Goal: Obtain resource: Obtain resource

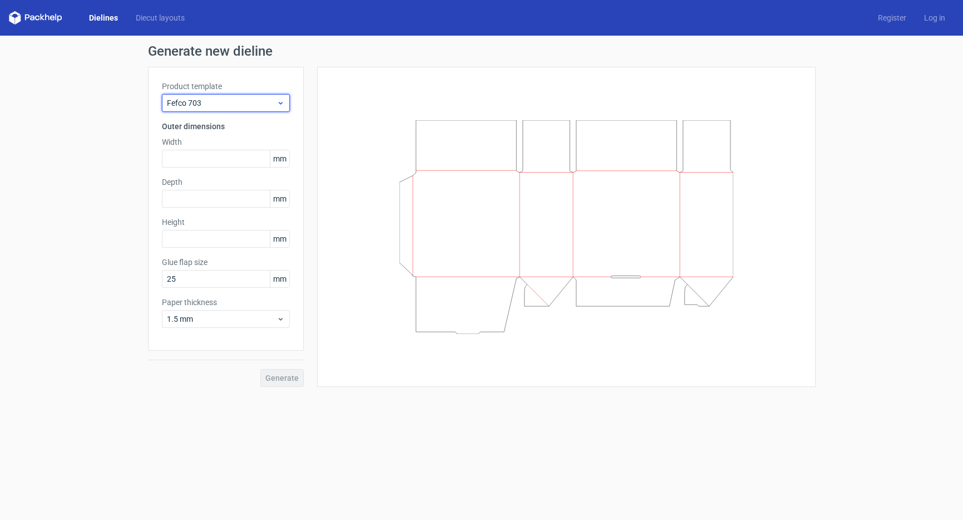
click at [259, 97] on span "Fefco 703" at bounding box center [222, 102] width 110 height 11
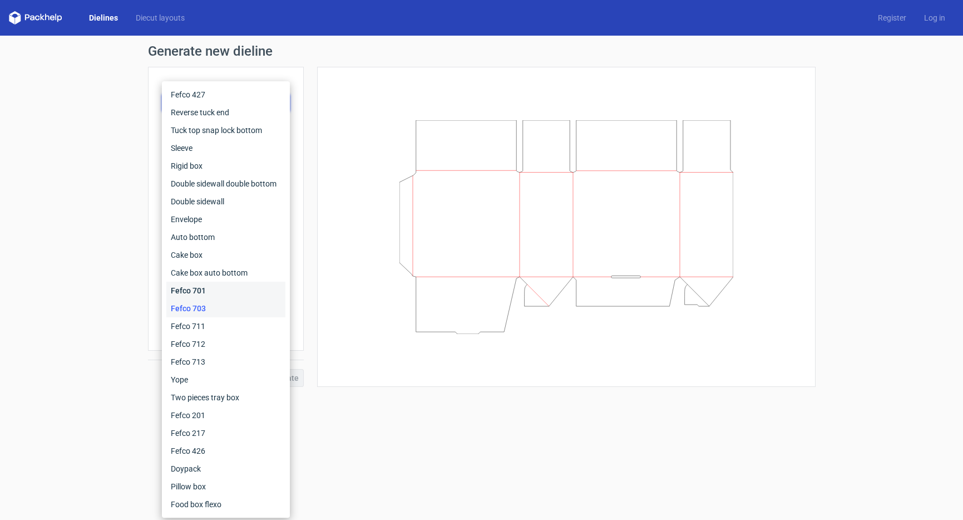
click at [214, 295] on div "Fefco 701" at bounding box center [225, 290] width 119 height 18
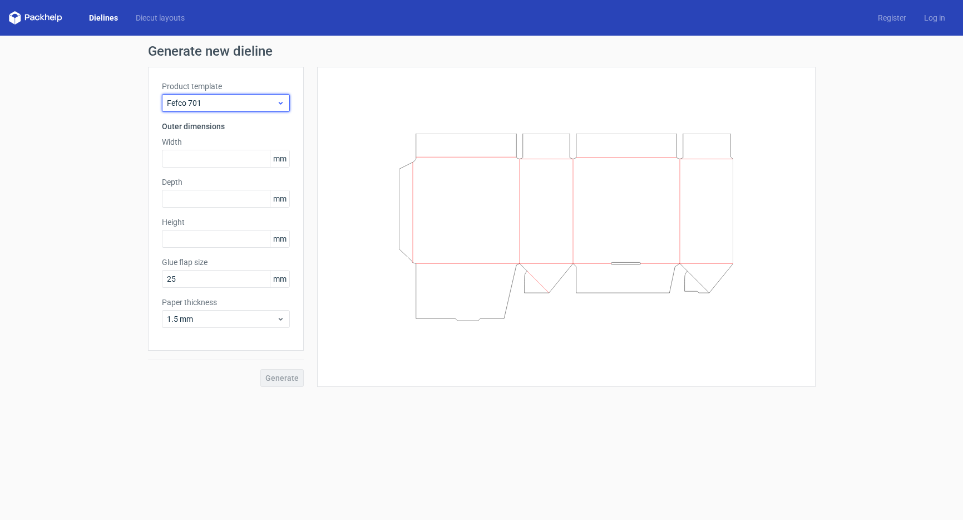
click at [201, 106] on span "Fefco 701" at bounding box center [222, 102] width 110 height 11
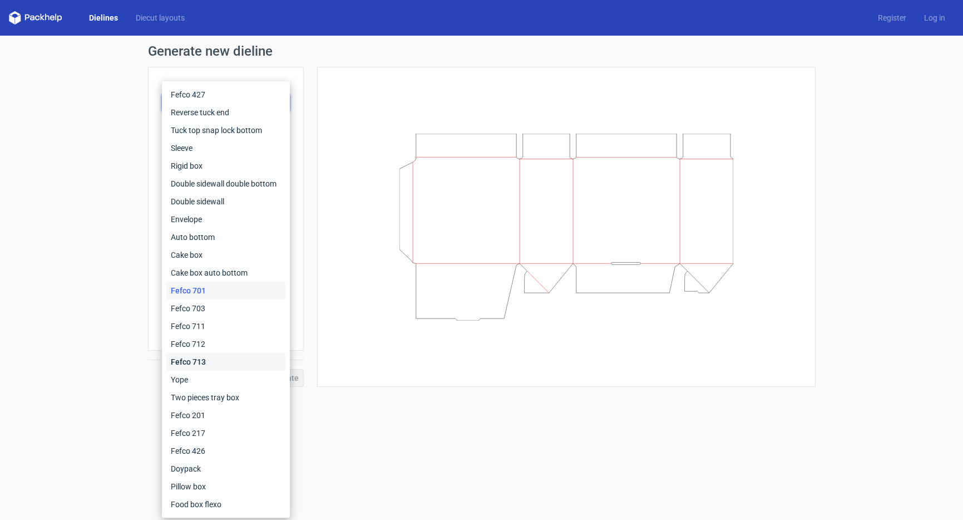
click at [199, 363] on div "Fefco 713" at bounding box center [225, 362] width 119 height 18
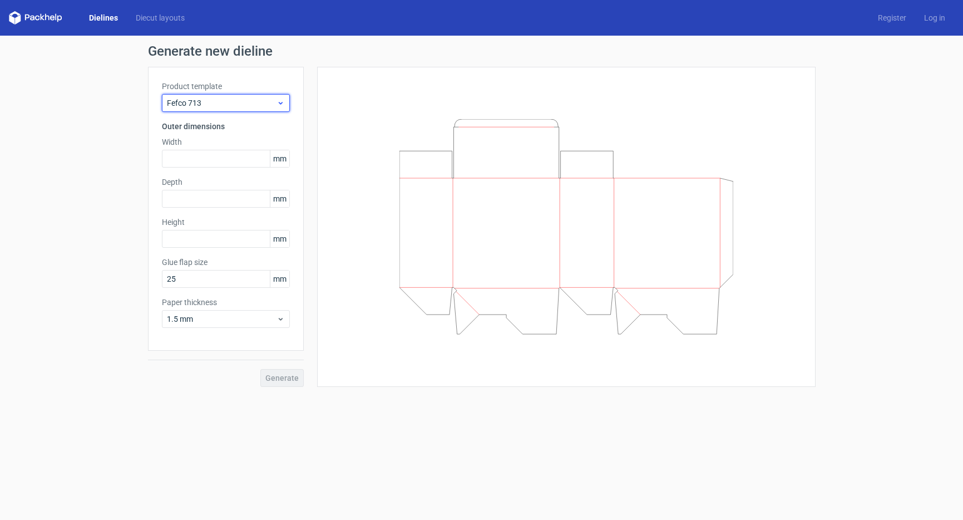
click at [214, 104] on span "Fefco 713" at bounding box center [222, 102] width 110 height 11
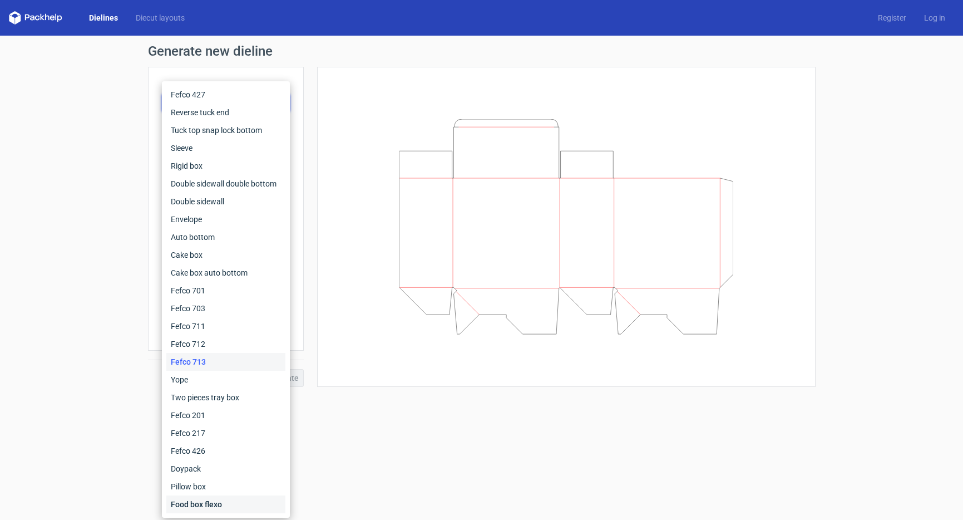
click at [195, 500] on div "Food box flexo" at bounding box center [225, 504] width 119 height 18
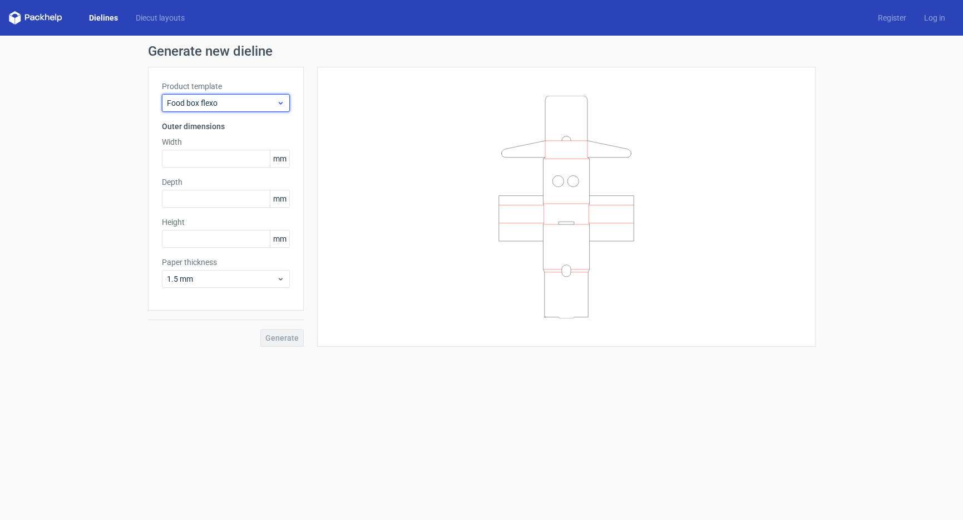
click at [209, 99] on span "Food box flexo" at bounding box center [222, 102] width 110 height 11
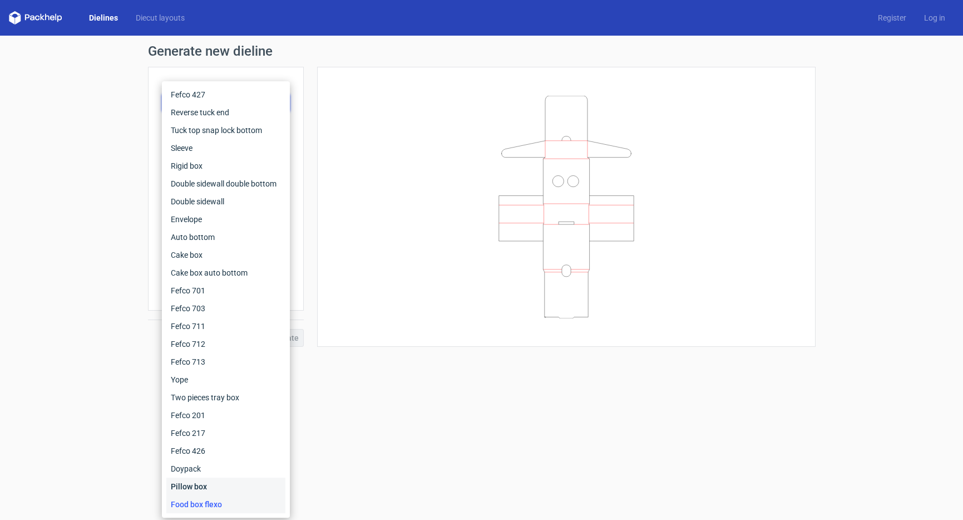
click at [191, 486] on div "Pillow box" at bounding box center [225, 486] width 119 height 18
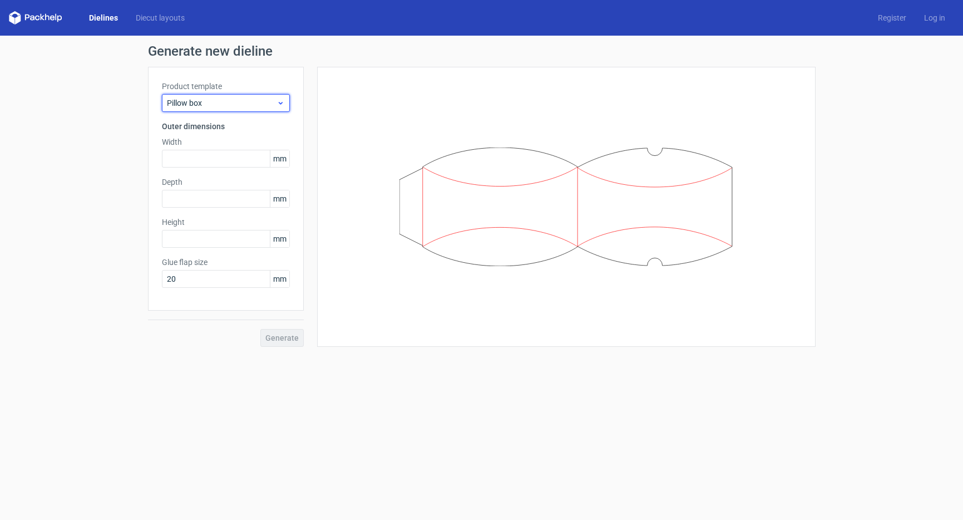
click at [184, 100] on span "Pillow box" at bounding box center [222, 102] width 110 height 11
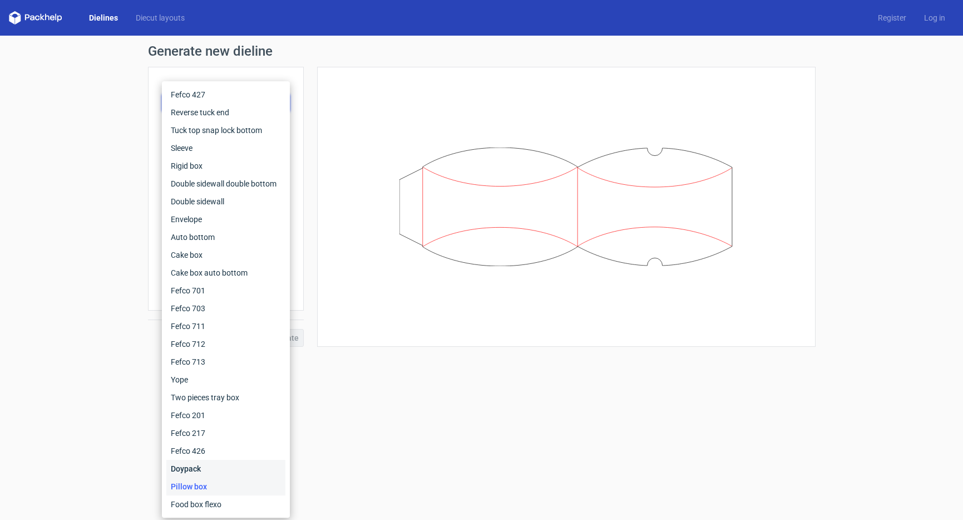
click at [198, 464] on div "Doypack" at bounding box center [225, 468] width 119 height 18
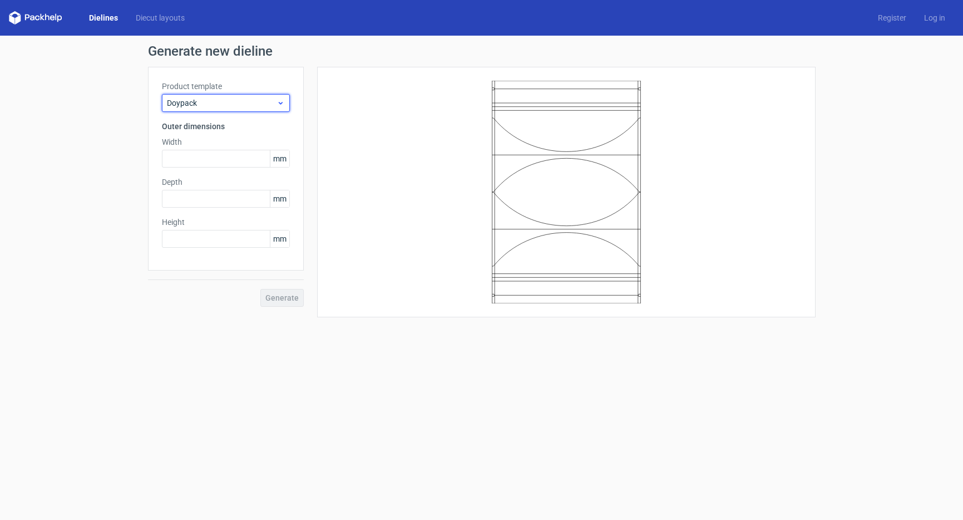
click at [215, 101] on span "Doypack" at bounding box center [222, 102] width 110 height 11
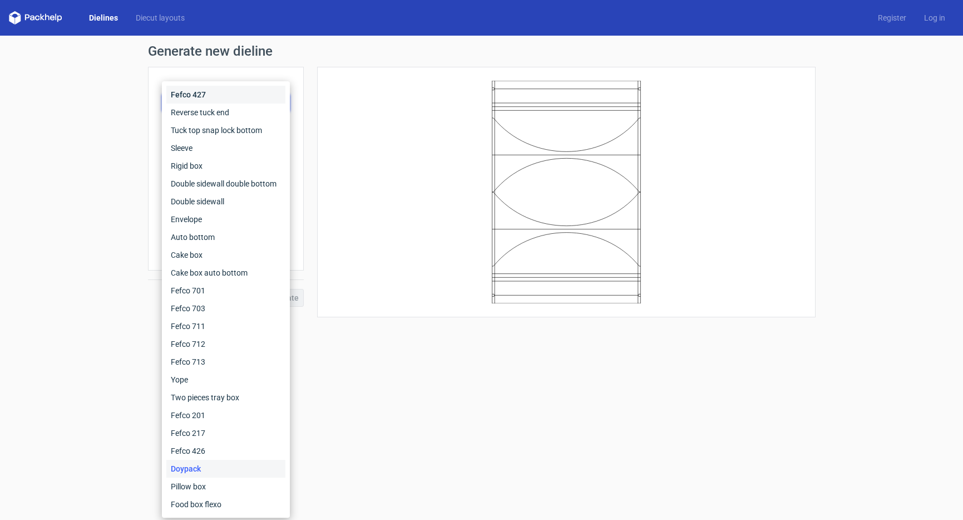
click at [204, 91] on div "Fefco 427" at bounding box center [225, 95] width 119 height 18
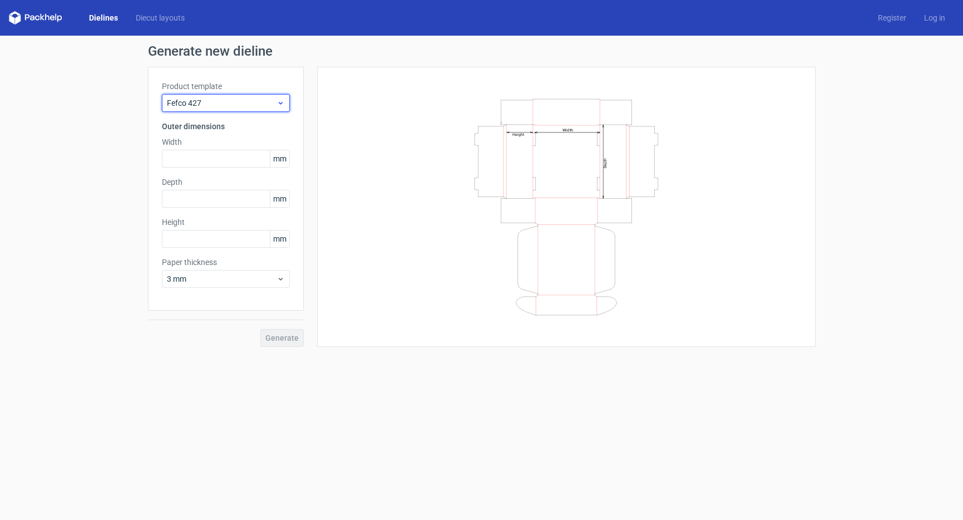
click at [210, 102] on span "Fefco 427" at bounding box center [222, 102] width 110 height 11
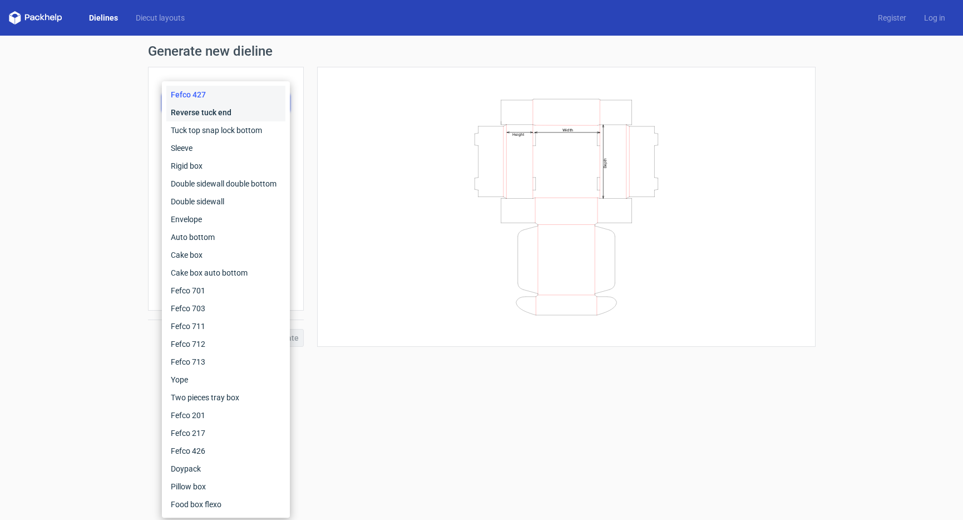
click at [199, 116] on div "Reverse tuck end" at bounding box center [225, 112] width 119 height 18
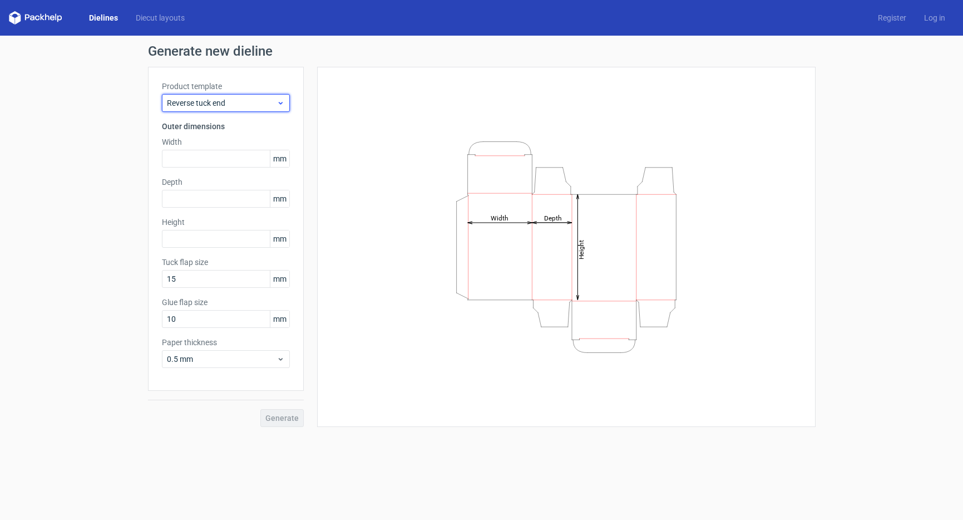
click at [201, 104] on span "Reverse tuck end" at bounding box center [222, 102] width 110 height 11
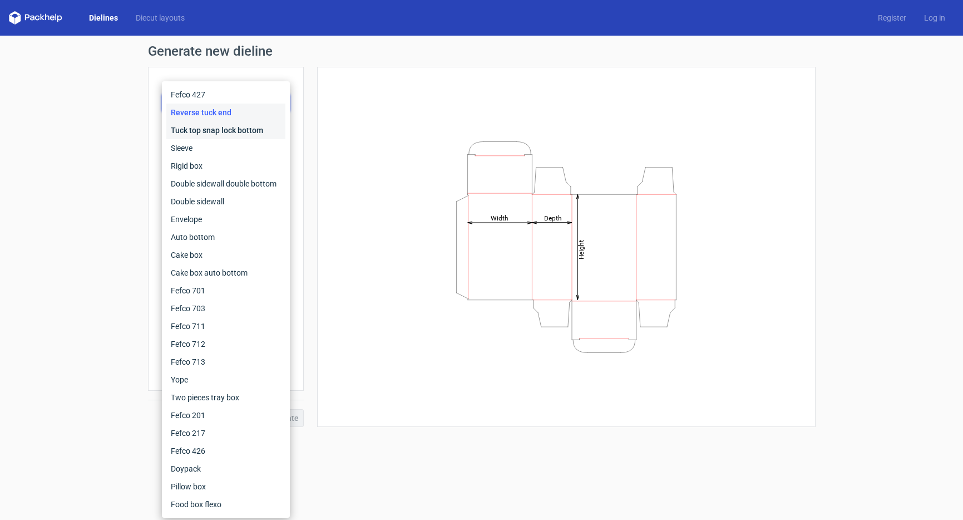
click at [197, 132] on div "Tuck top snap lock bottom" at bounding box center [225, 130] width 119 height 18
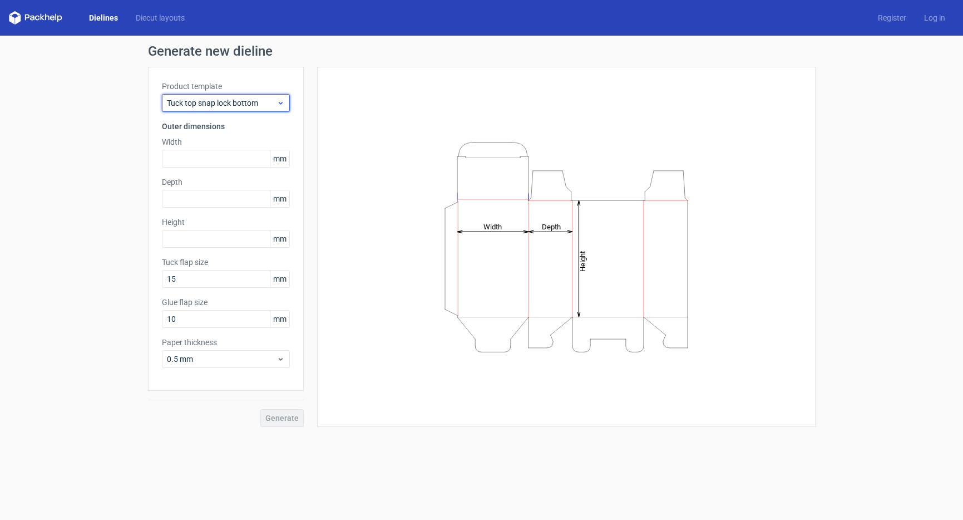
click at [198, 105] on span "Tuck top snap lock bottom" at bounding box center [222, 102] width 110 height 11
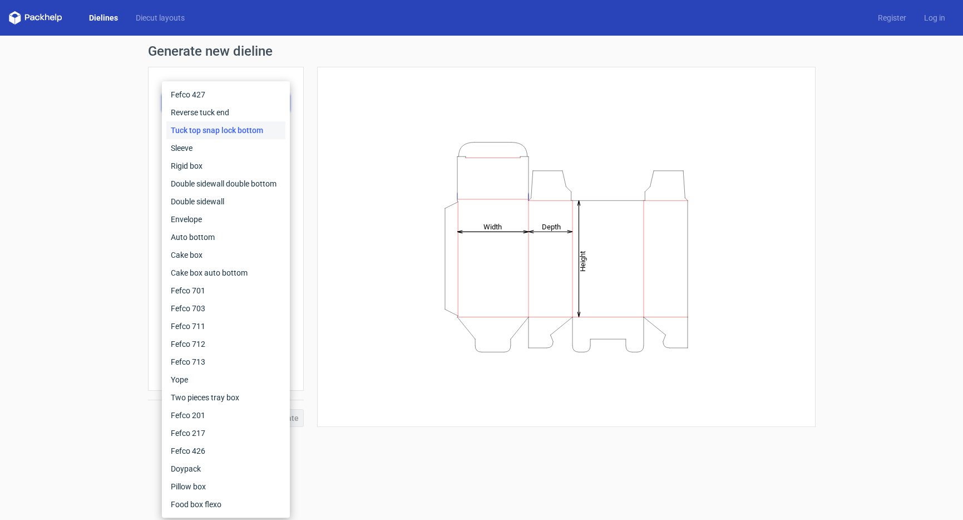
click at [195, 128] on div "Tuck top snap lock bottom" at bounding box center [225, 130] width 119 height 18
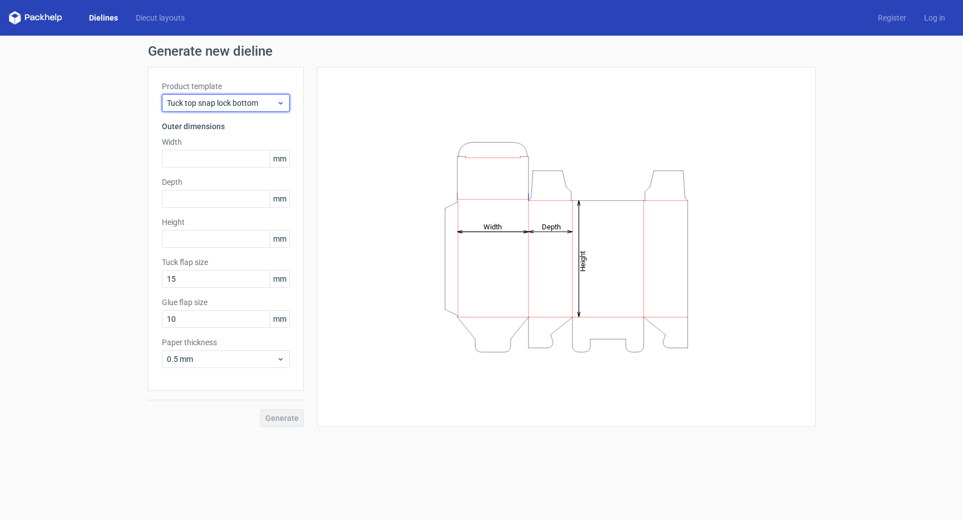
click at [197, 100] on span "Tuck top snap lock bottom" at bounding box center [222, 102] width 110 height 11
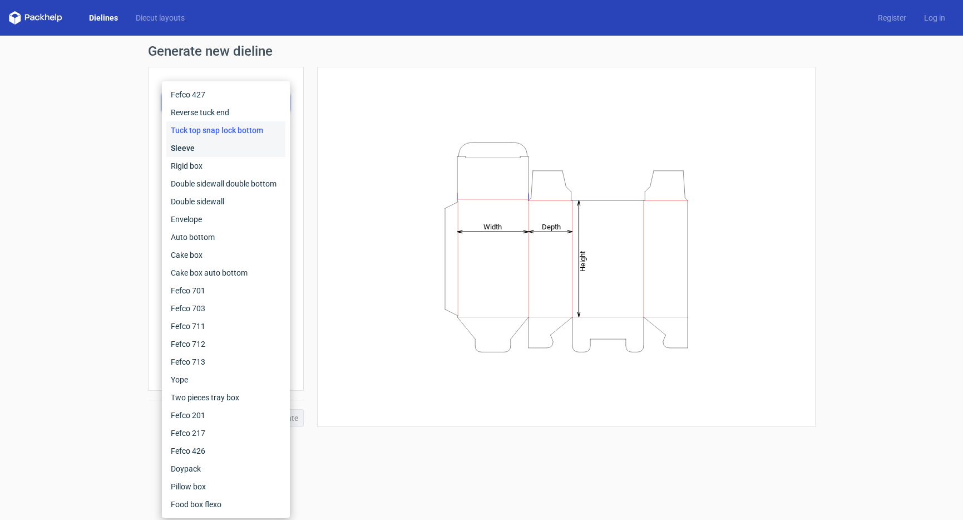
click at [193, 148] on div "Sleeve" at bounding box center [225, 148] width 119 height 18
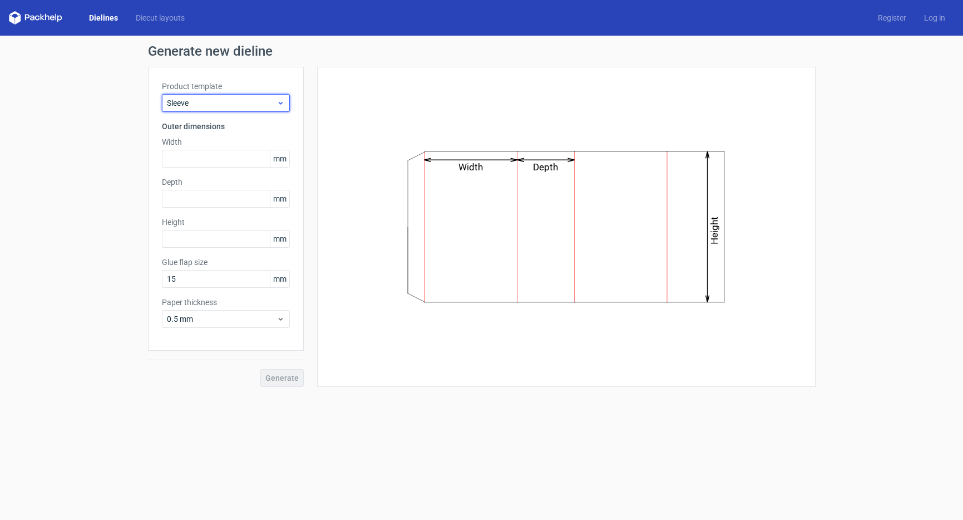
click at [204, 106] on span "Sleeve" at bounding box center [222, 102] width 110 height 11
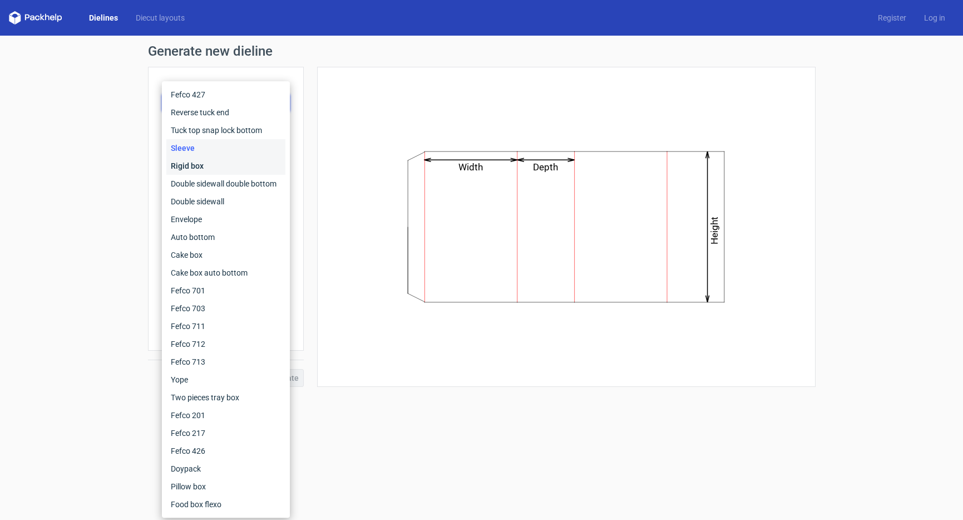
click at [187, 160] on div "Rigid box" at bounding box center [225, 166] width 119 height 18
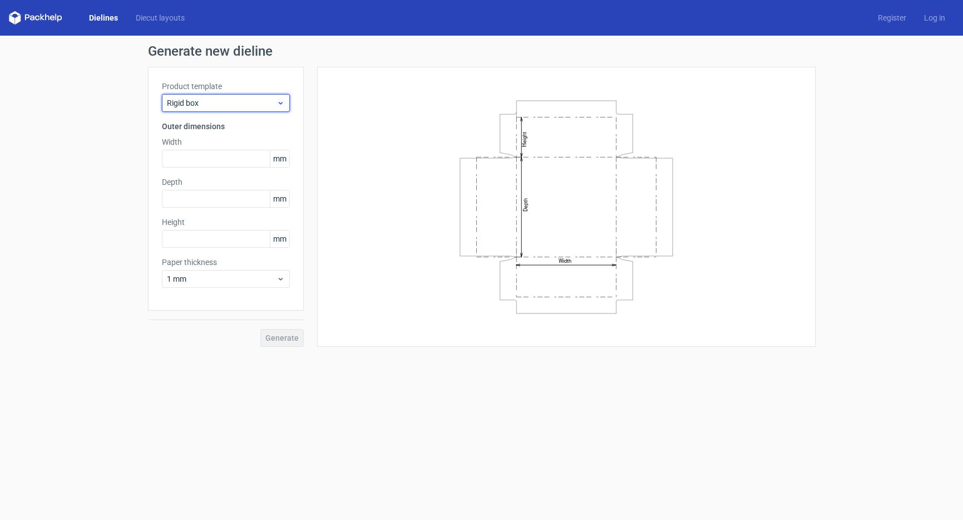
click at [204, 102] on span "Rigid box" at bounding box center [222, 102] width 110 height 11
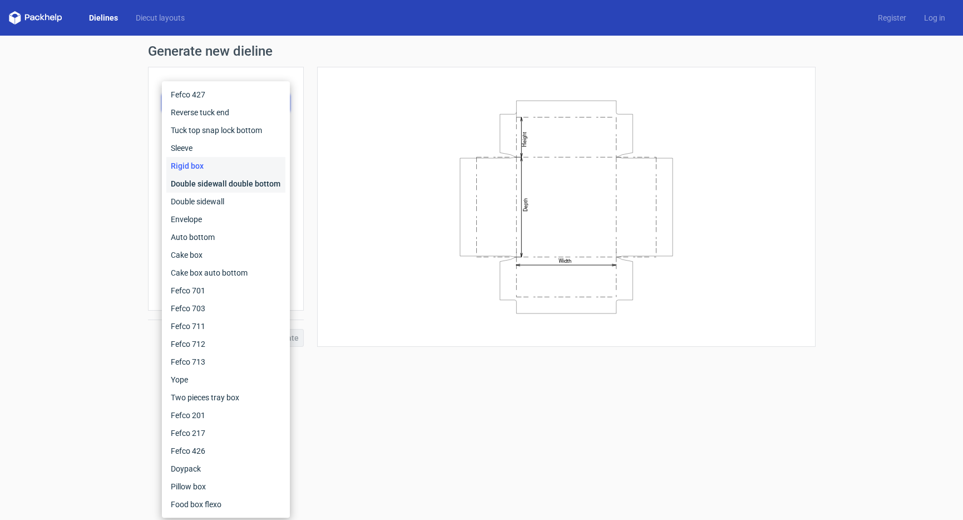
click at [196, 188] on div "Double sidewall double bottom" at bounding box center [225, 184] width 119 height 18
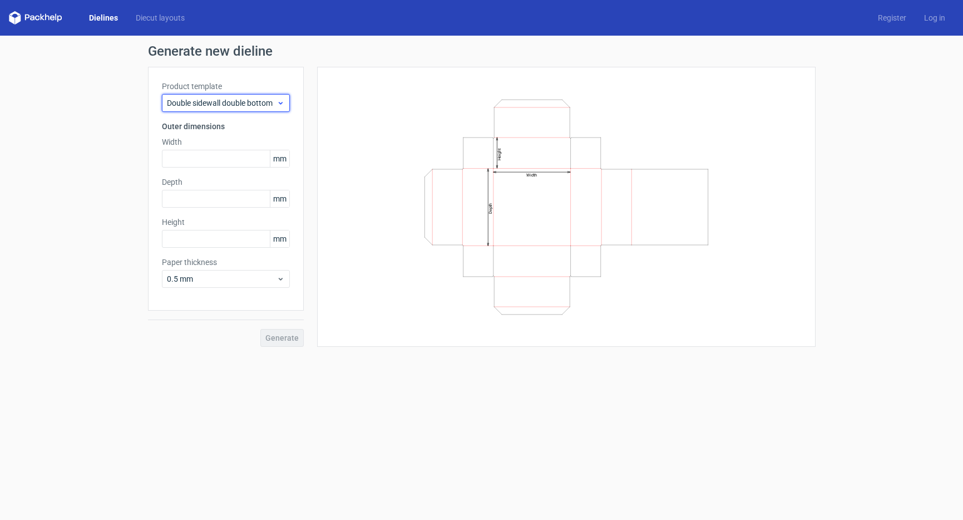
click at [210, 103] on span "Double sidewall double bottom" at bounding box center [222, 102] width 110 height 11
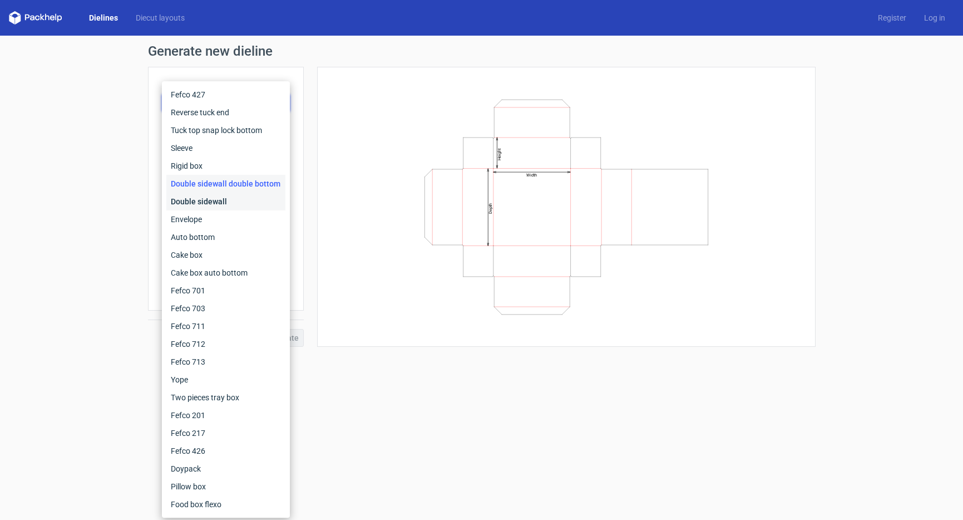
click at [192, 204] on div "Double sidewall" at bounding box center [225, 201] width 119 height 18
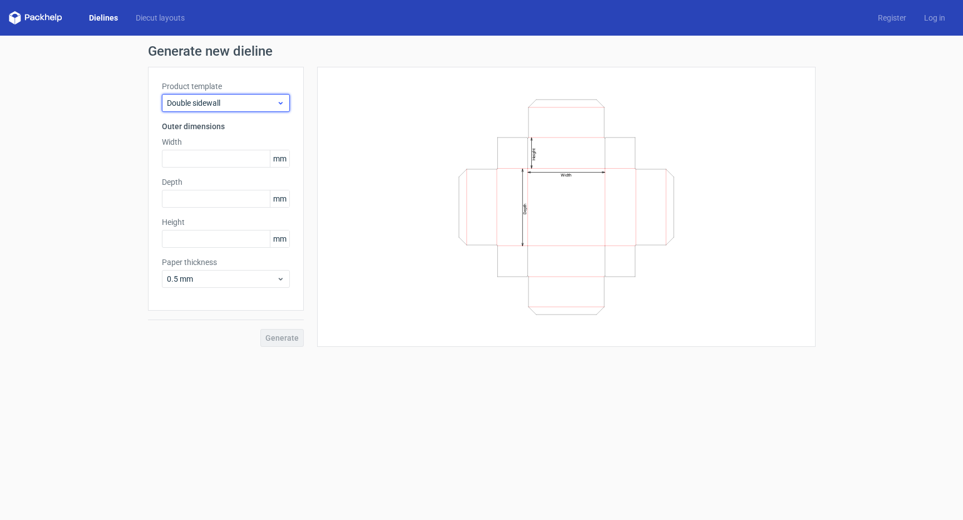
click at [206, 101] on span "Double sidewall" at bounding box center [222, 102] width 110 height 11
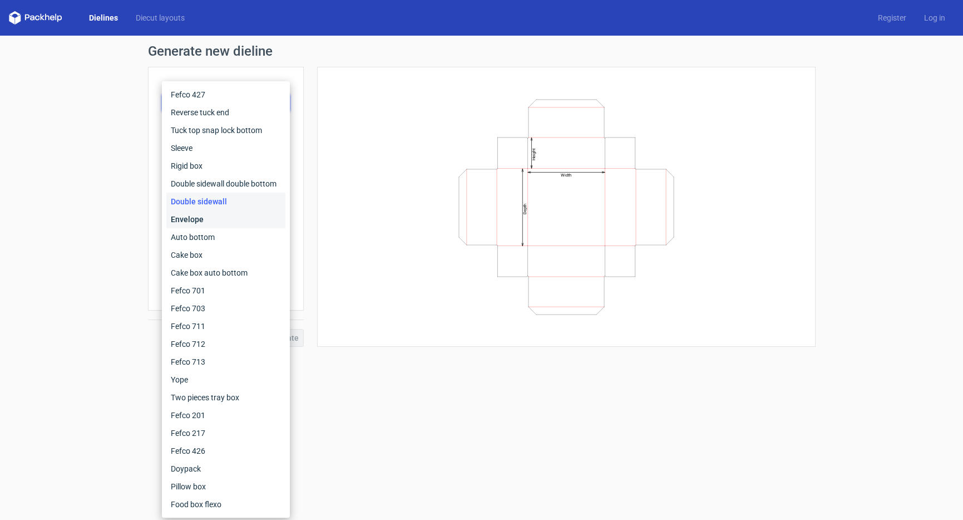
click at [200, 223] on div "Envelope" at bounding box center [225, 219] width 119 height 18
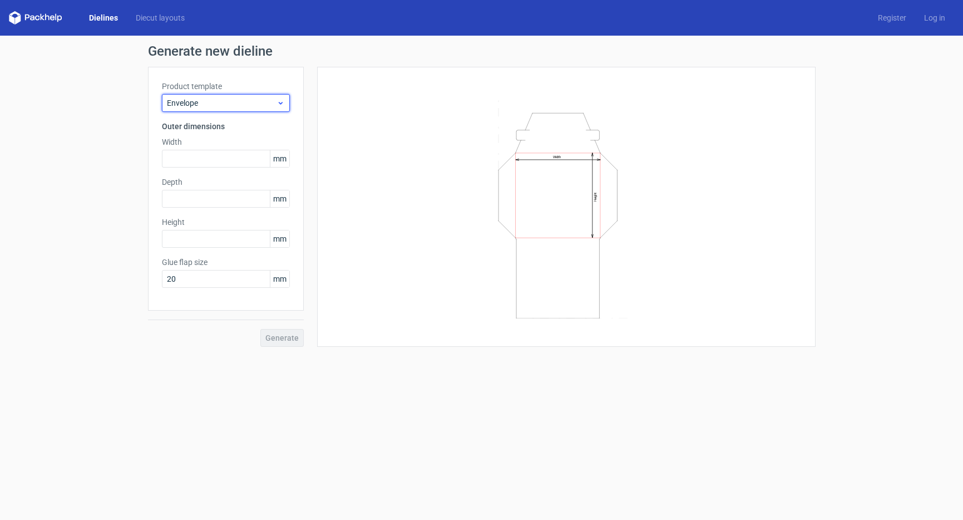
click at [236, 106] on span "Envelope" at bounding box center [222, 102] width 110 height 11
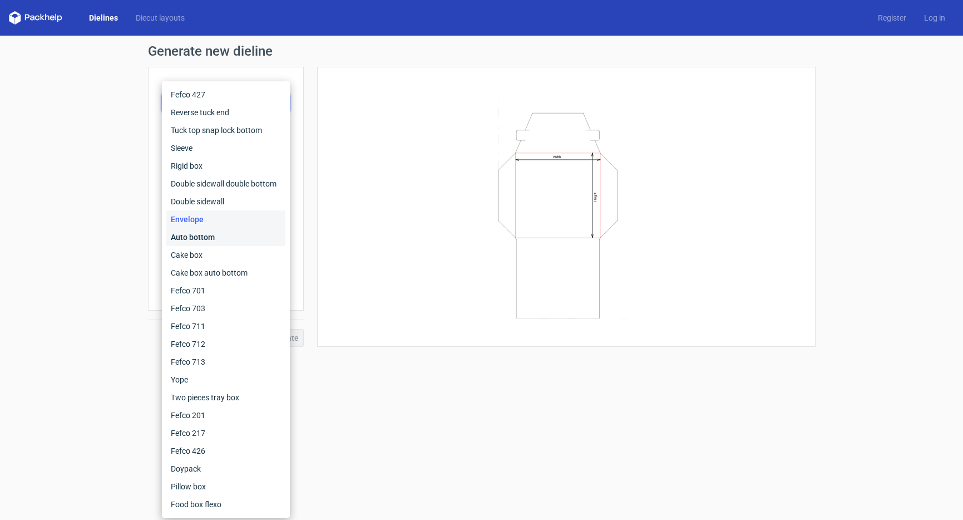
click at [209, 236] on div "Auto bottom" at bounding box center [225, 237] width 119 height 18
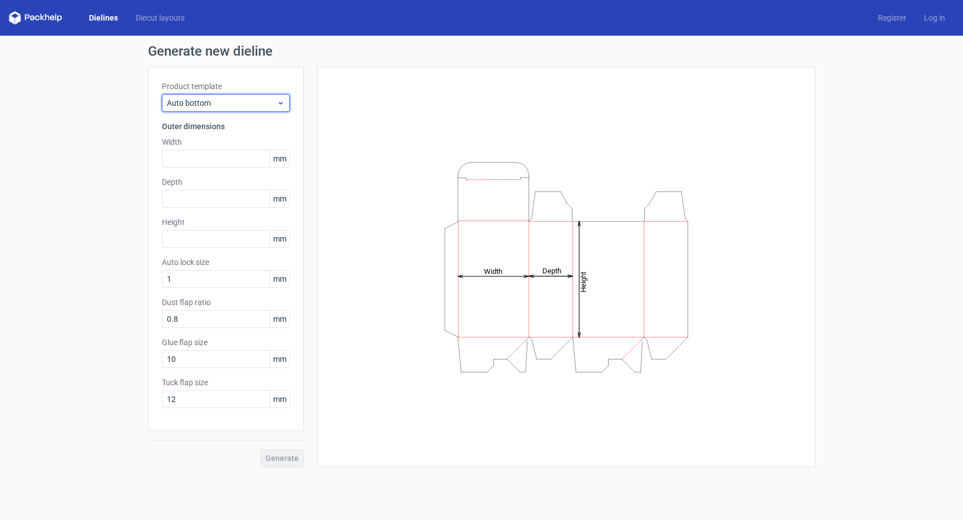
click at [231, 102] on span "Auto bottom" at bounding box center [222, 102] width 110 height 11
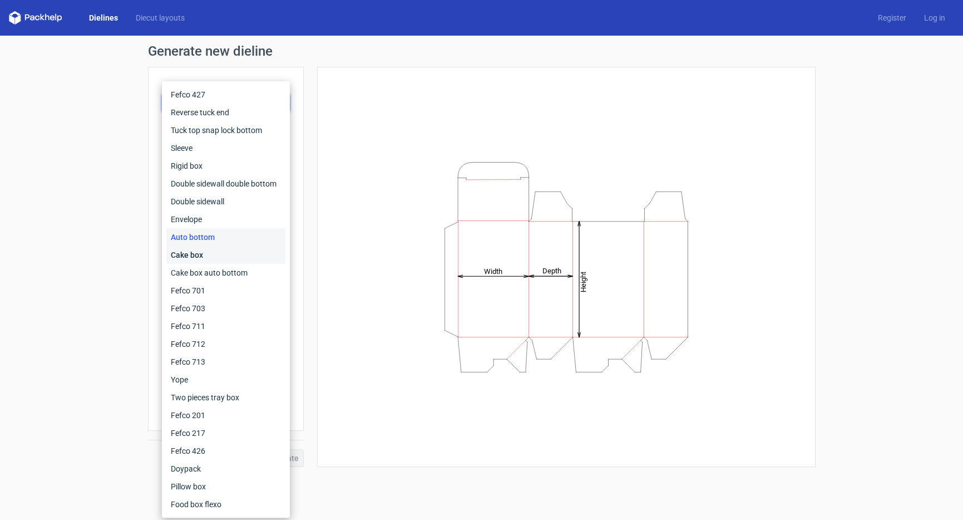
click at [202, 257] on div "Cake box" at bounding box center [225, 255] width 119 height 18
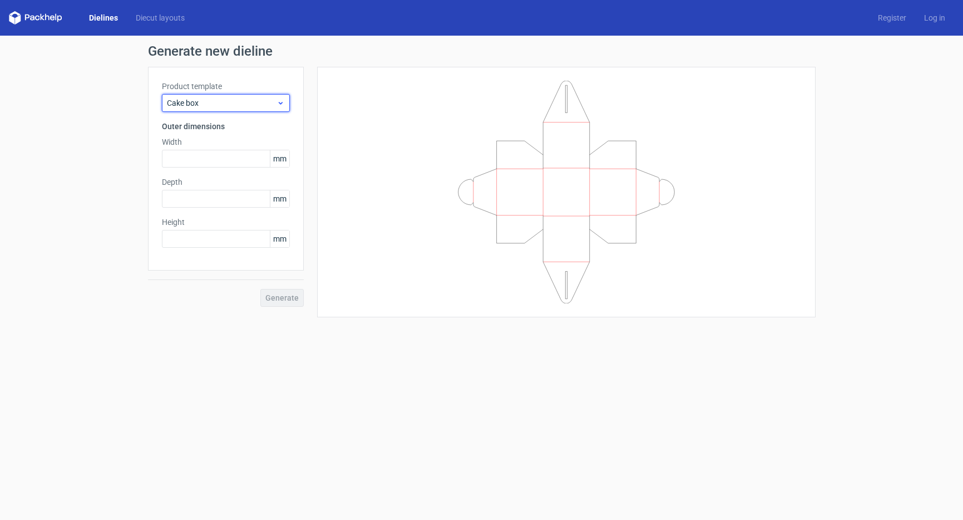
click at [230, 103] on span "Cake box" at bounding box center [222, 102] width 110 height 11
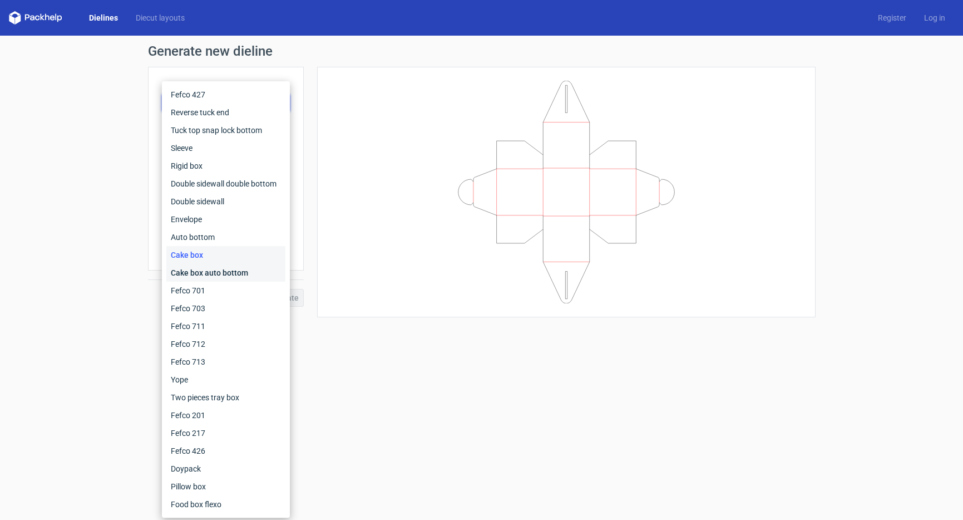
click at [205, 270] on div "Cake box auto bottom" at bounding box center [225, 273] width 119 height 18
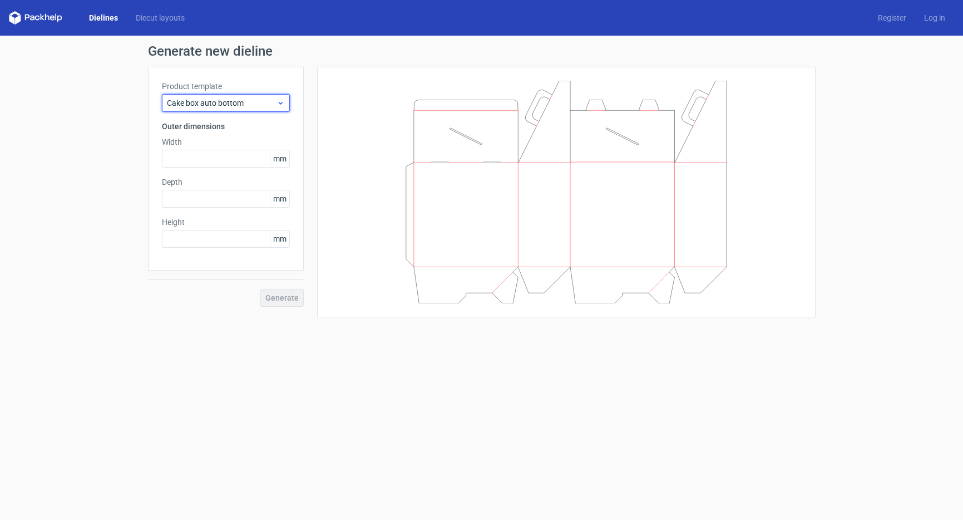
click at [224, 101] on span "Cake box auto bottom" at bounding box center [222, 102] width 110 height 11
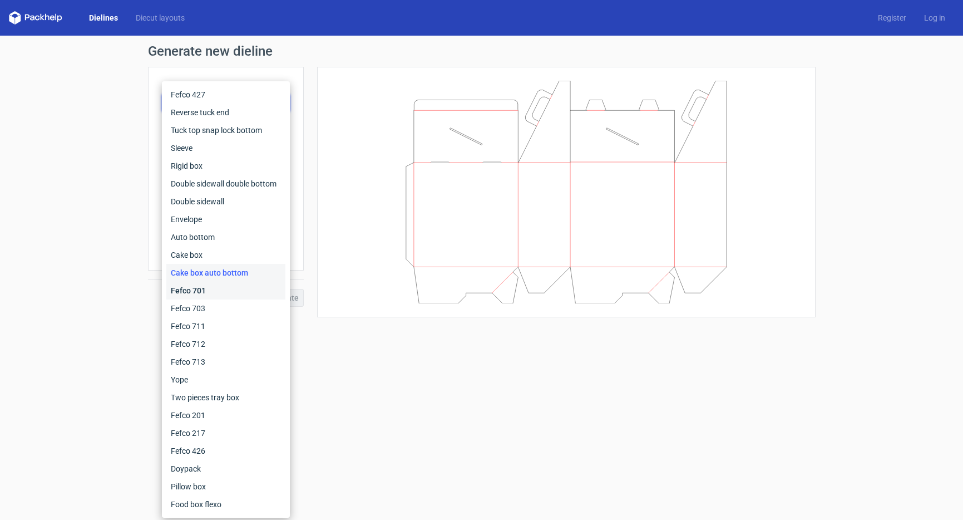
click at [205, 290] on div "Fefco 701" at bounding box center [225, 290] width 119 height 18
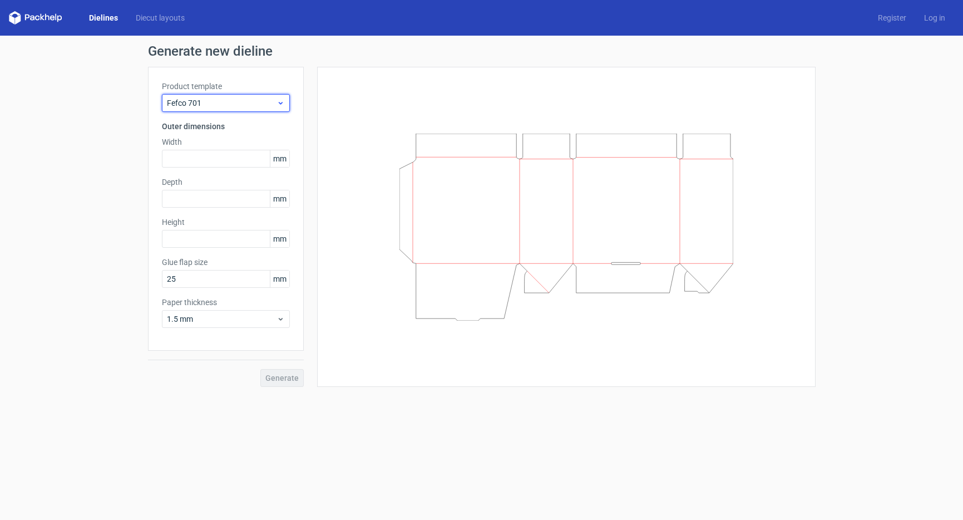
click at [215, 103] on span "Fefco 701" at bounding box center [222, 102] width 110 height 11
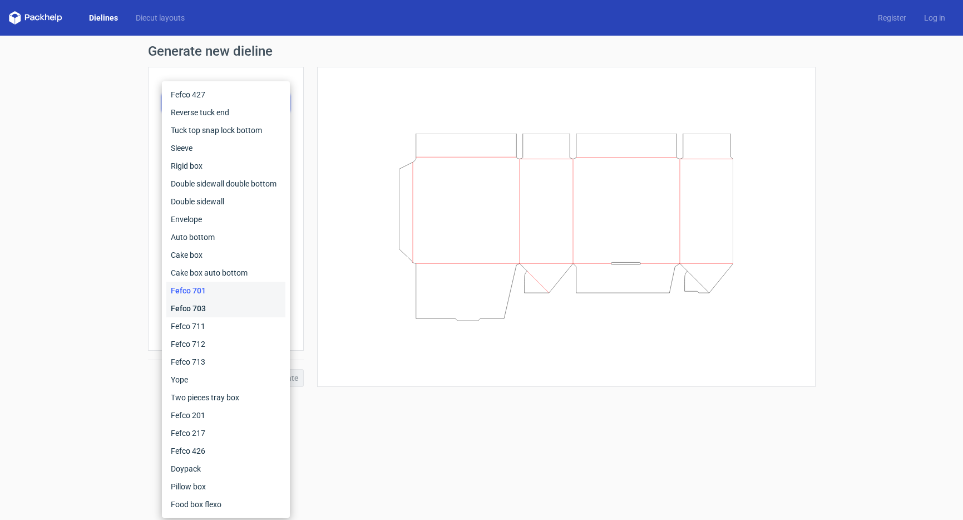
click at [205, 306] on div "Fefco 703" at bounding box center [225, 308] width 119 height 18
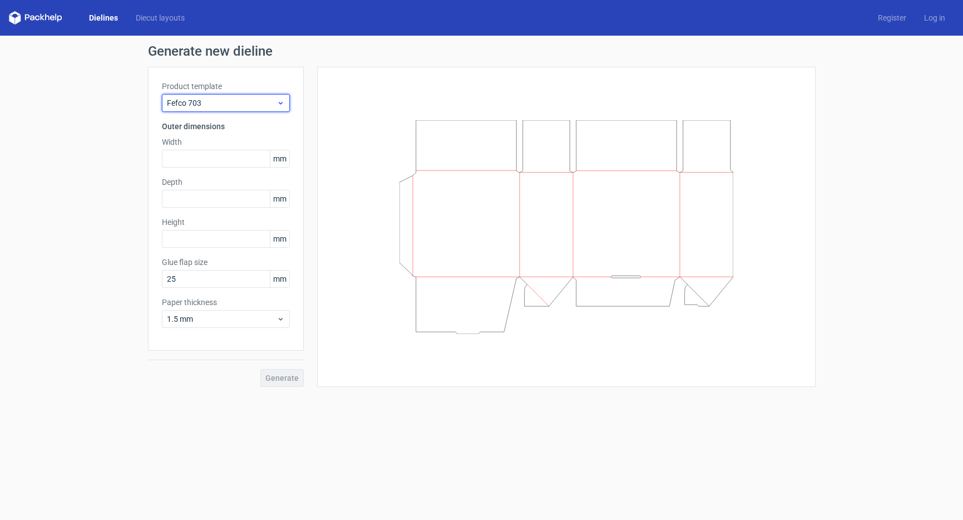
click at [185, 95] on div "Fefco 703" at bounding box center [226, 103] width 128 height 18
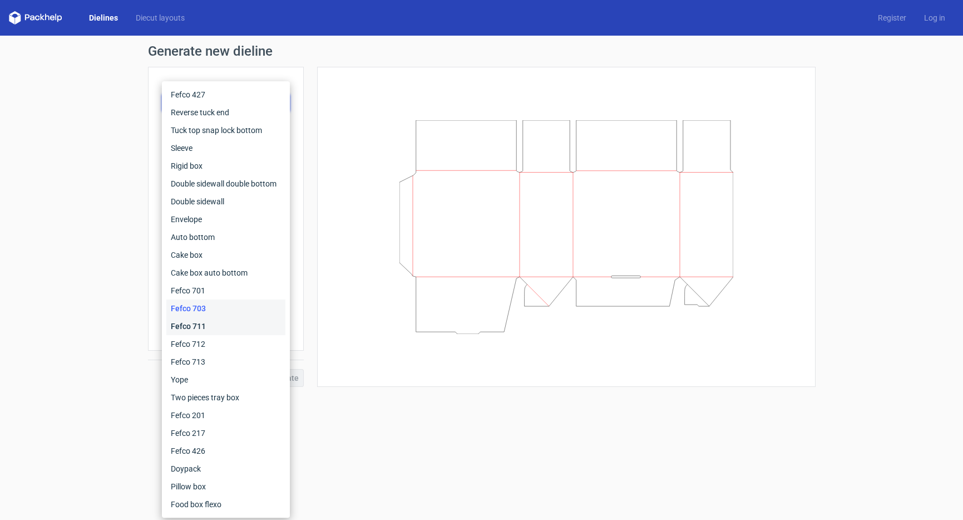
click at [204, 324] on div "Fefco 711" at bounding box center [225, 326] width 119 height 18
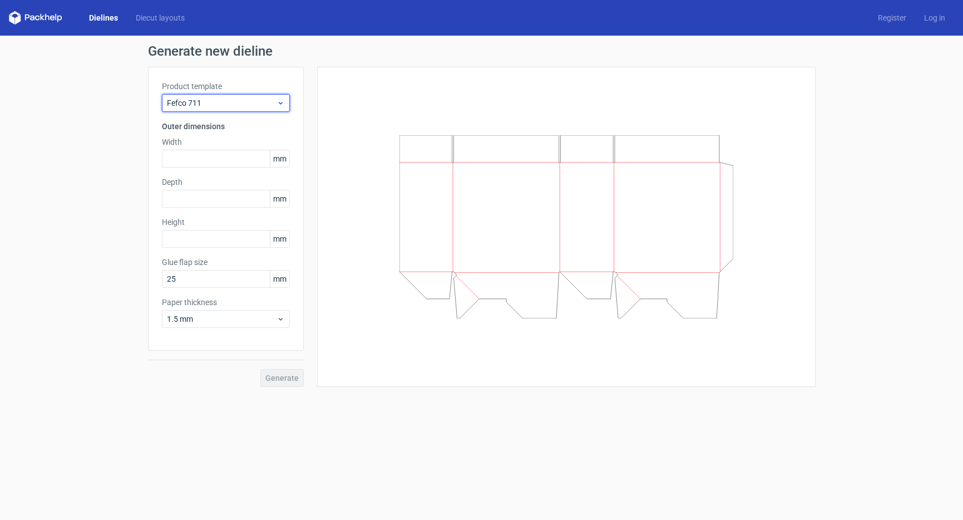
click at [215, 99] on span "Fefco 711" at bounding box center [222, 102] width 110 height 11
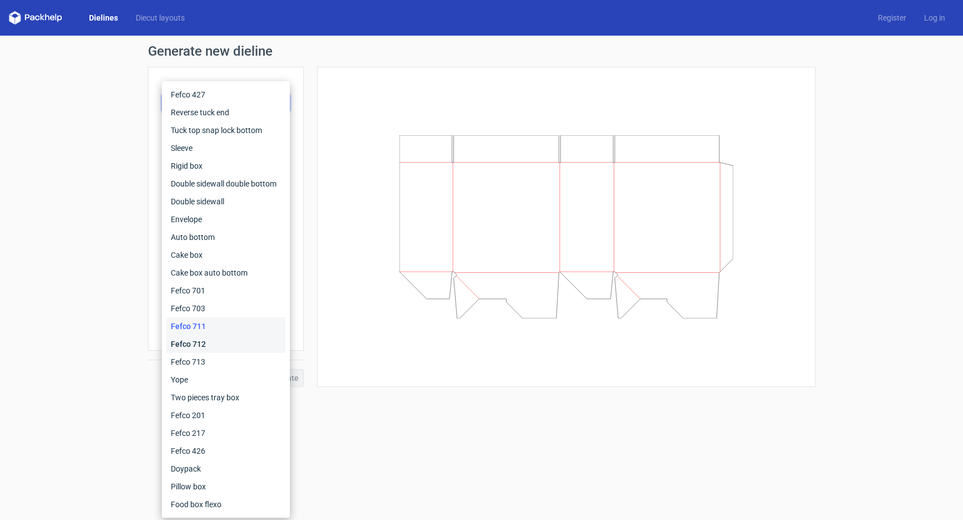
click at [206, 344] on div "Fefco 712" at bounding box center [225, 344] width 119 height 18
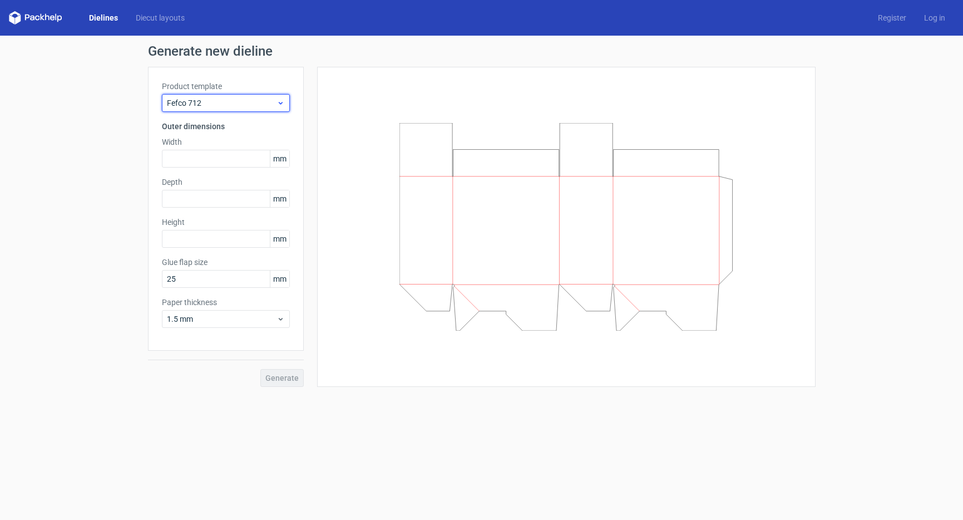
click at [234, 102] on span "Fefco 712" at bounding box center [222, 102] width 110 height 11
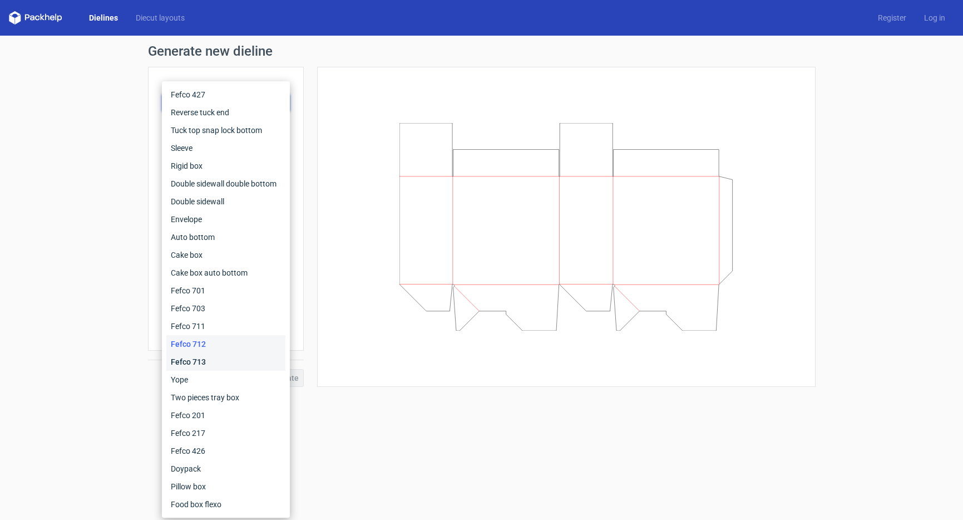
click at [213, 358] on div "Fefco 713" at bounding box center [225, 362] width 119 height 18
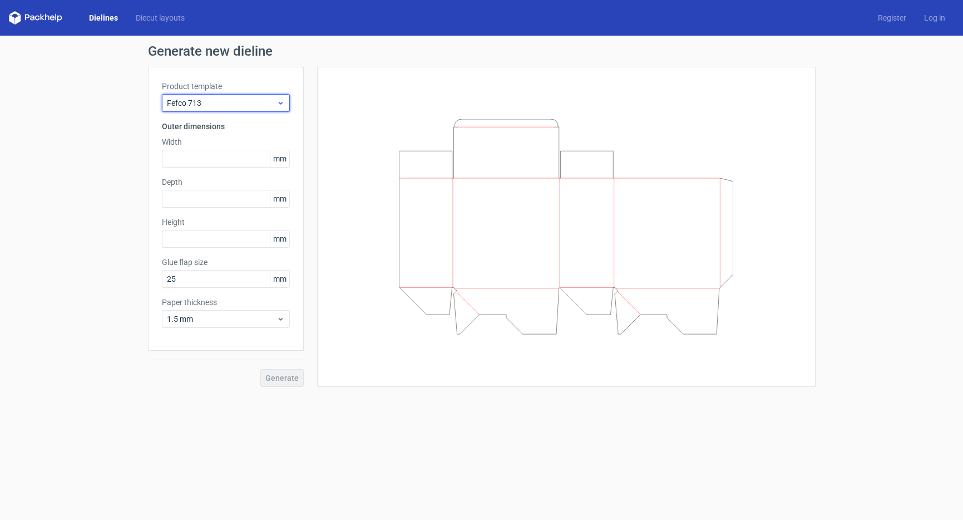
click at [201, 106] on span "Fefco 713" at bounding box center [222, 102] width 110 height 11
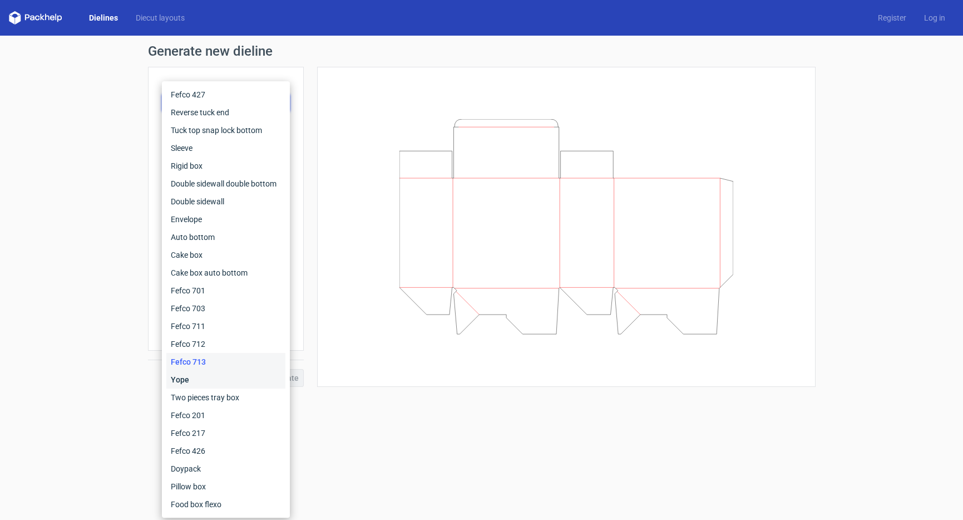
click at [196, 376] on div "Yope" at bounding box center [225, 379] width 119 height 18
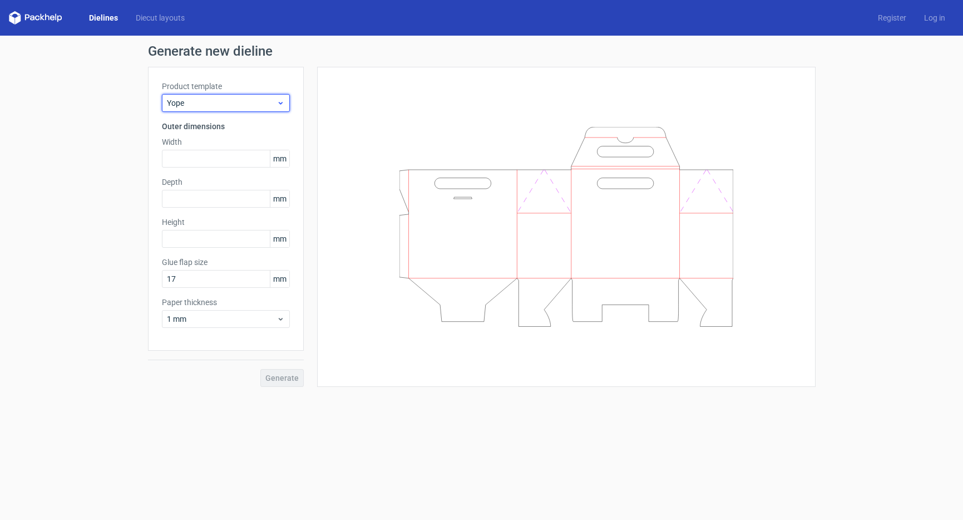
click at [206, 108] on span "Yope" at bounding box center [222, 102] width 110 height 11
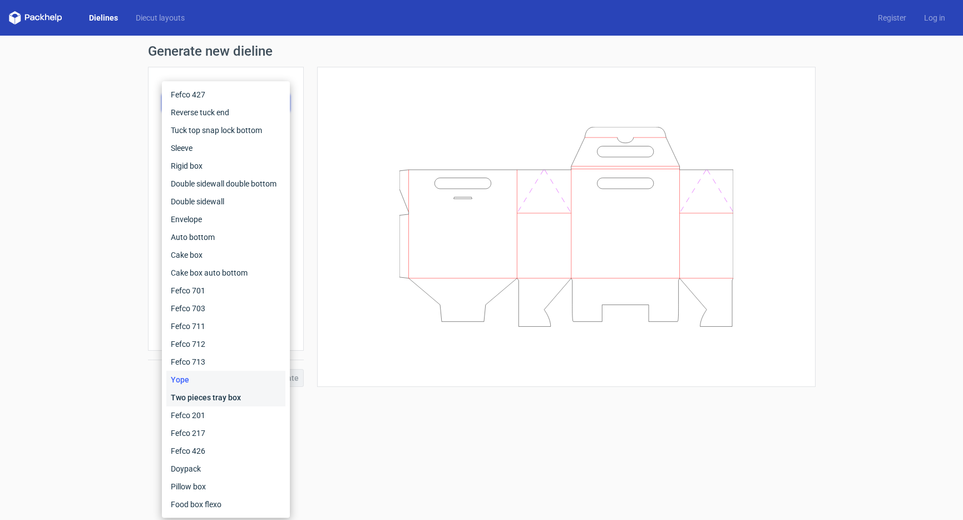
click at [199, 391] on div "Two pieces tray box" at bounding box center [225, 397] width 119 height 18
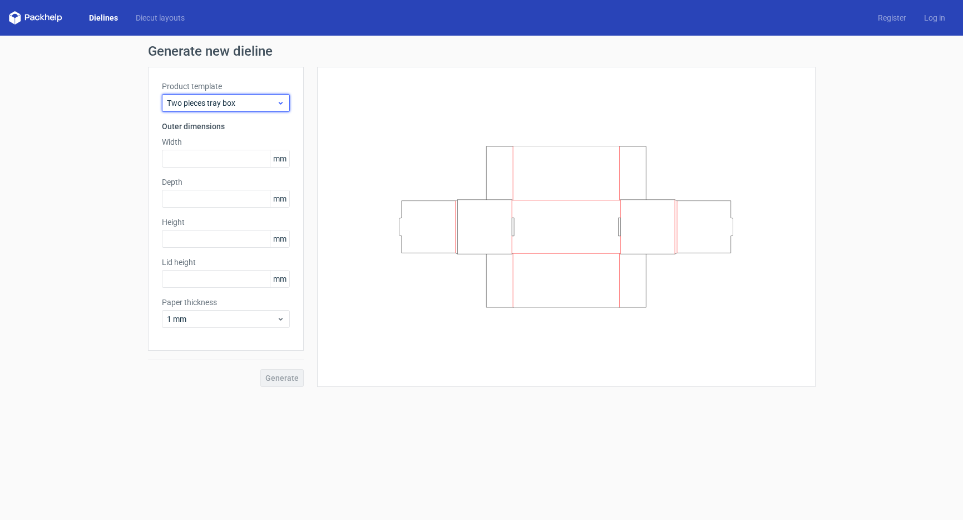
click at [197, 101] on span "Two pieces tray box" at bounding box center [222, 102] width 110 height 11
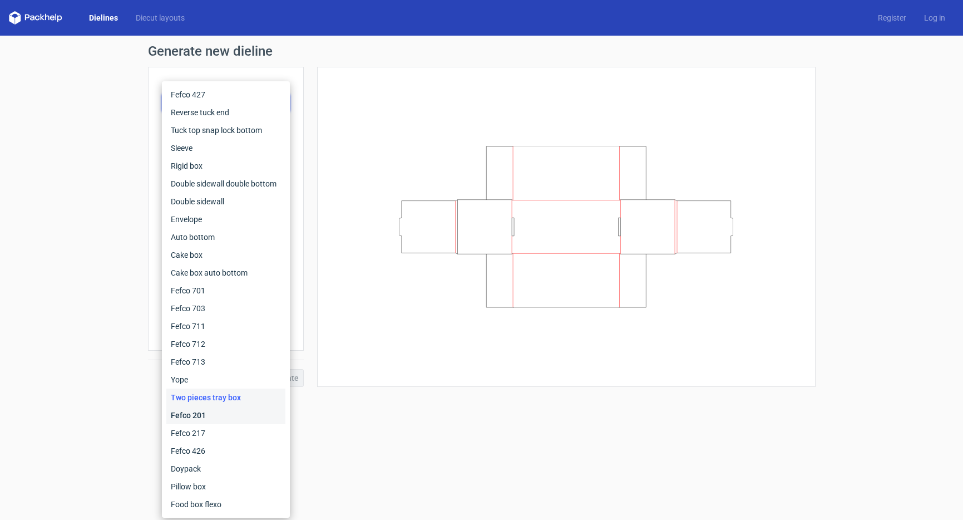
click at [189, 412] on div "Fefco 201" at bounding box center [225, 415] width 119 height 18
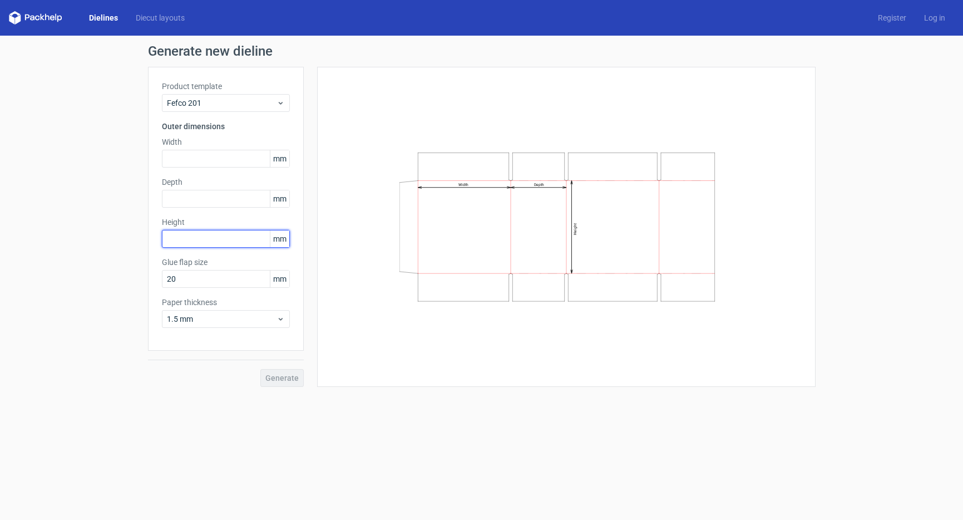
click at [186, 235] on input "text" at bounding box center [226, 239] width 128 height 18
type input "160"
click at [230, 158] on input "text" at bounding box center [226, 159] width 128 height 18
type input "220"
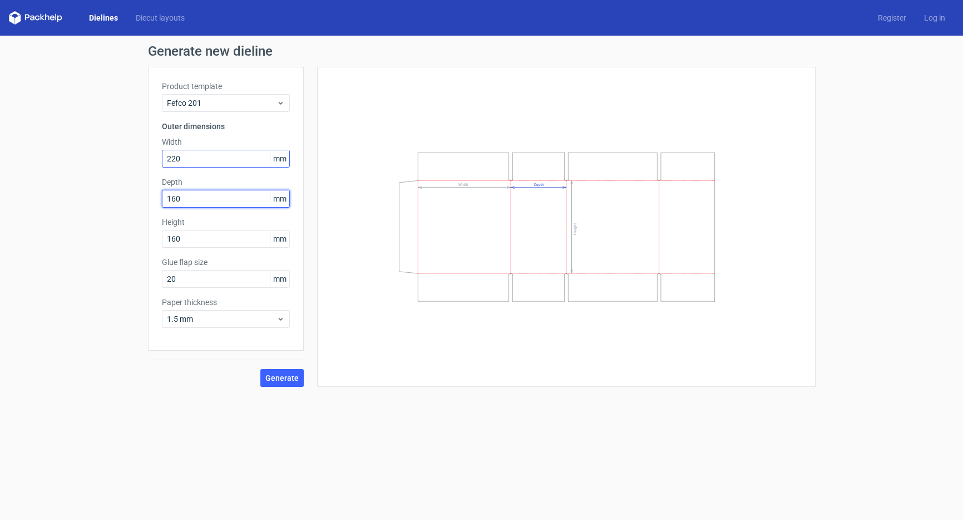
type input "160"
drag, startPoint x: 146, startPoint y: 276, endPoint x: 137, endPoint y: 276, distance: 9.5
click at [137, 276] on div "Generate new dieline Product template Fefco 201 Outer dimensions Width 220 mm D…" at bounding box center [481, 216] width 963 height 360
type input "15"
click at [288, 379] on span "Generate" at bounding box center [281, 378] width 33 height 8
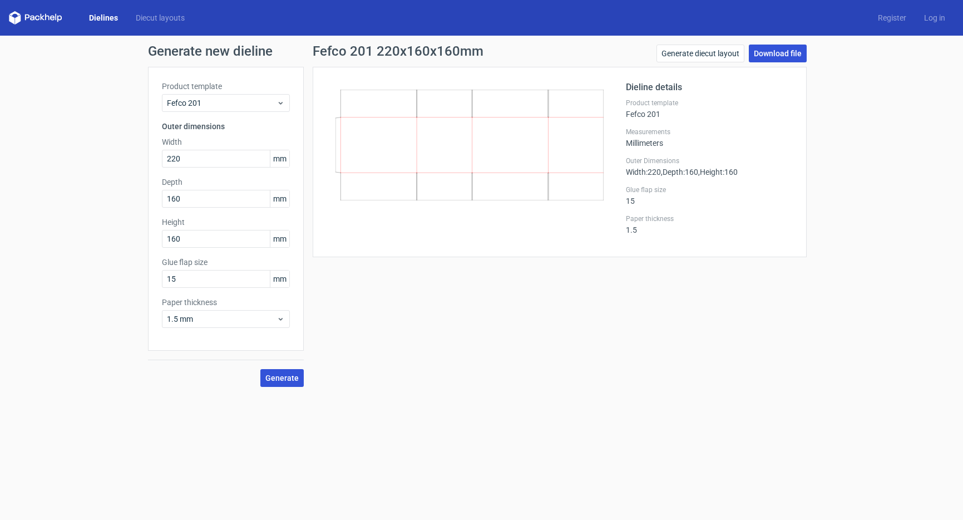
click at [777, 54] on link "Download file" at bounding box center [778, 54] width 58 height 18
click at [675, 48] on link "Generate diecut layout" at bounding box center [700, 54] width 88 height 18
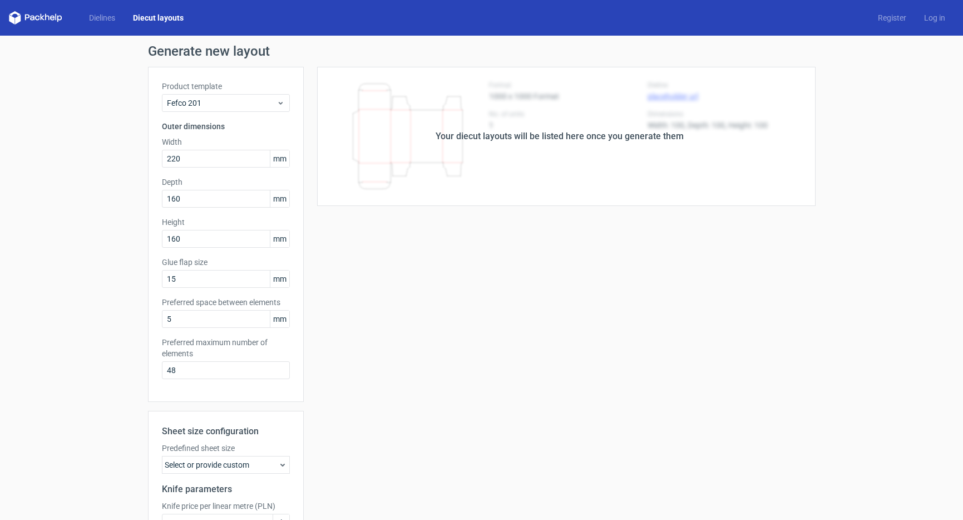
click at [497, 139] on div "Your diecut layouts will be listed here once you generate them" at bounding box center [560, 136] width 248 height 13
click at [229, 463] on div "Select or provide custom" at bounding box center [226, 465] width 128 height 18
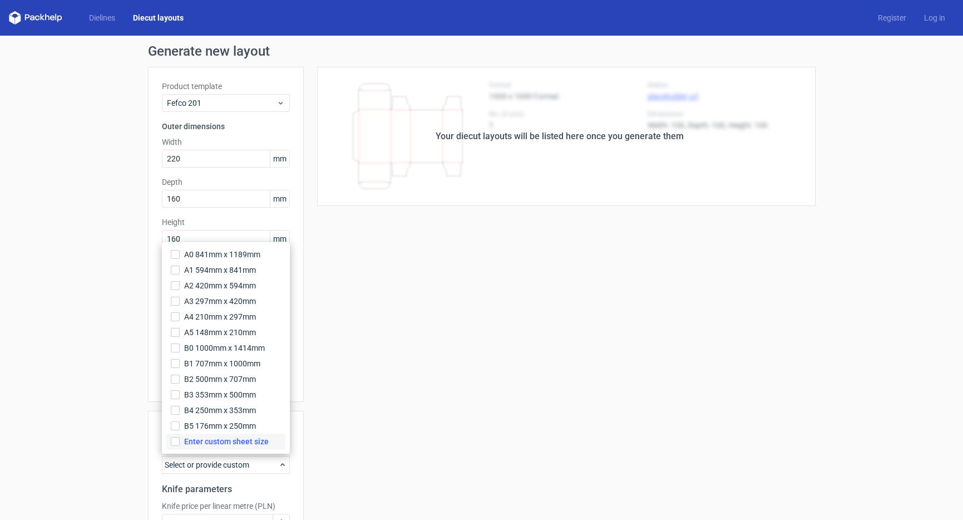
click at [254, 447] on label "Enter custom sheet size" at bounding box center [225, 441] width 119 height 16
click at [180, 446] on input "Enter custom sheet size" at bounding box center [175, 441] width 9 height 9
click at [400, 420] on div "Your diecut layouts will be listed here once you generate them Height Depth Wid…" at bounding box center [560, 389] width 512 height 644
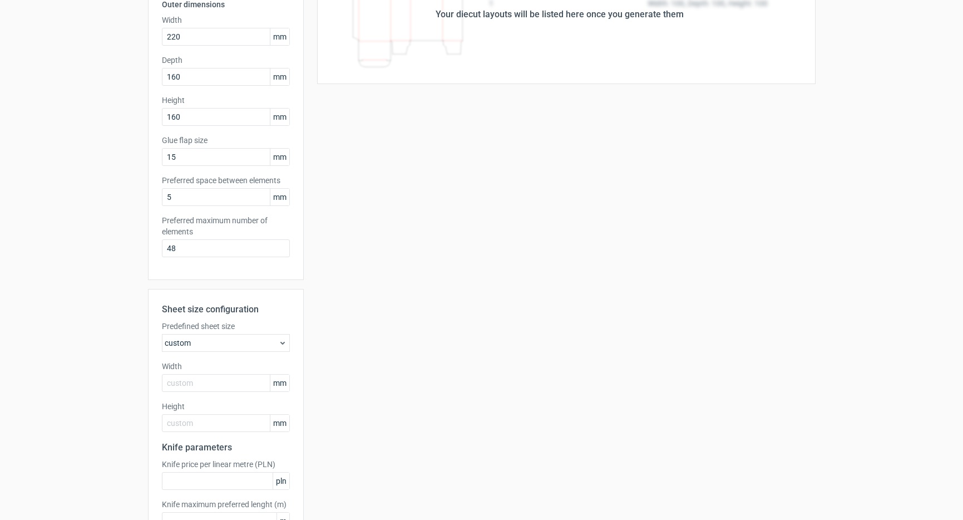
scroll to position [131, 0]
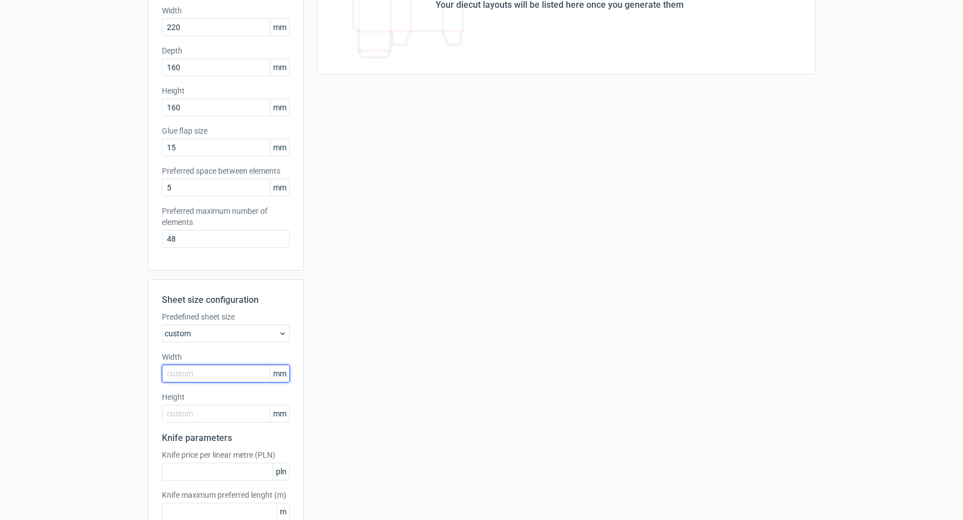
click at [210, 376] on input "text" at bounding box center [226, 373] width 128 height 18
type input "1000"
type input "700"
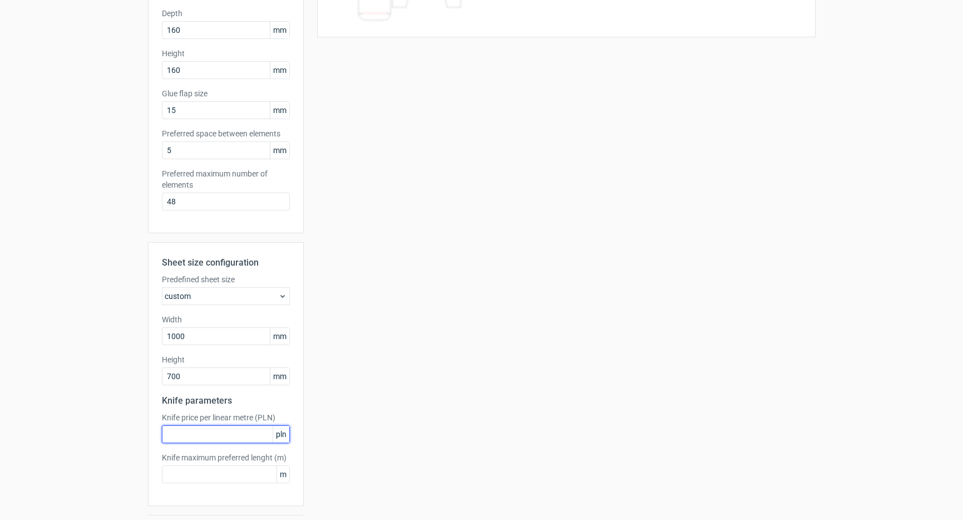
scroll to position [200, 0]
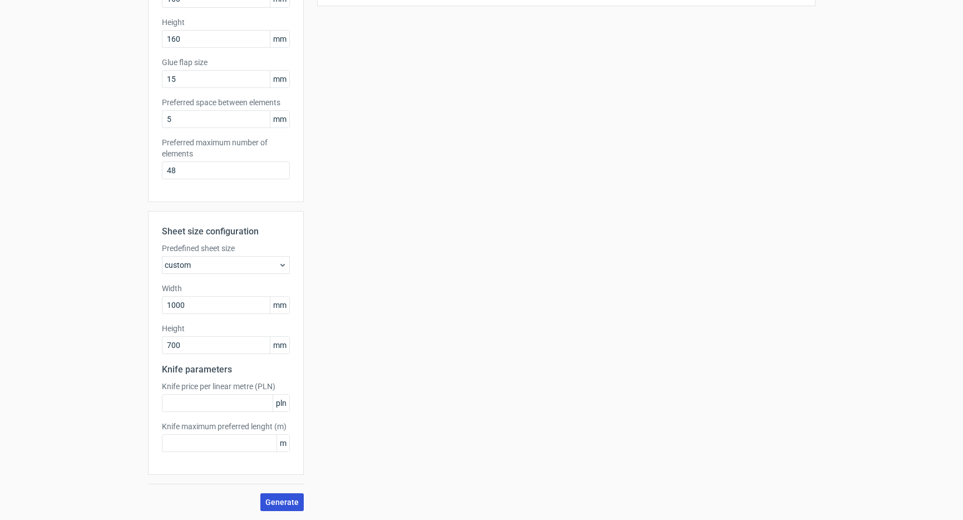
click at [281, 503] on span "Generate" at bounding box center [281, 502] width 33 height 8
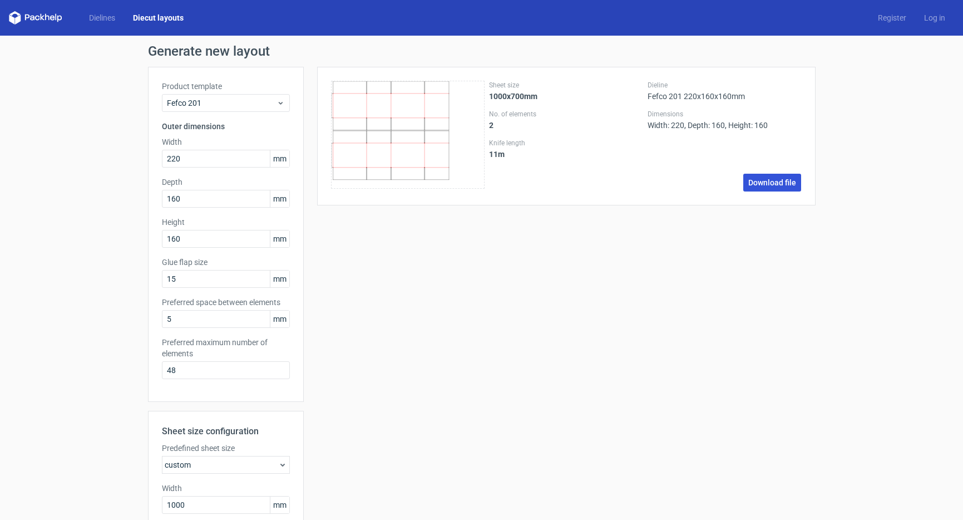
click at [773, 184] on link "Download file" at bounding box center [772, 183] width 58 height 18
click at [206, 103] on span "Fefco 201" at bounding box center [222, 102] width 110 height 11
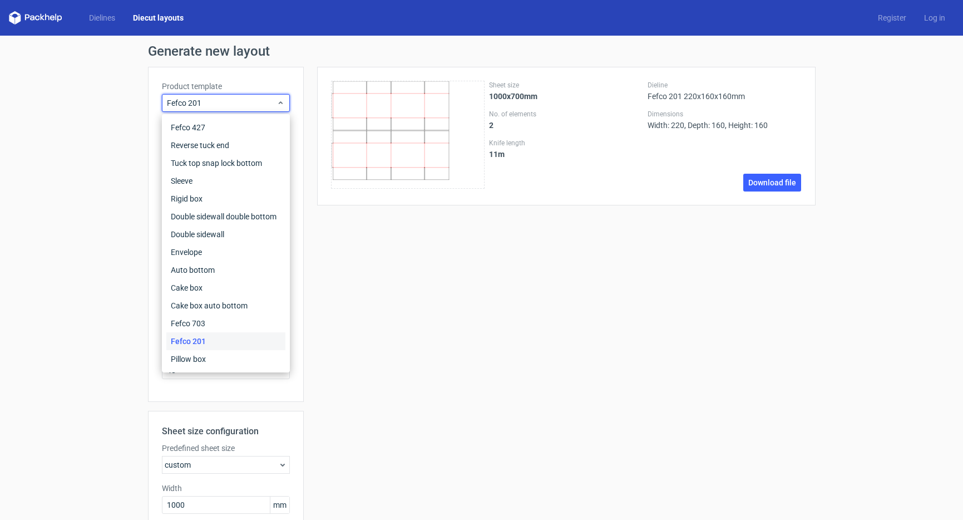
drag, startPoint x: 589, startPoint y: 308, endPoint x: 581, endPoint y: 305, distance: 8.6
click at [589, 308] on div "Sheet size 1000x700mm No. of elements 2 Knife length 11 m Dieline Fefco 201 220…" at bounding box center [560, 389] width 512 height 644
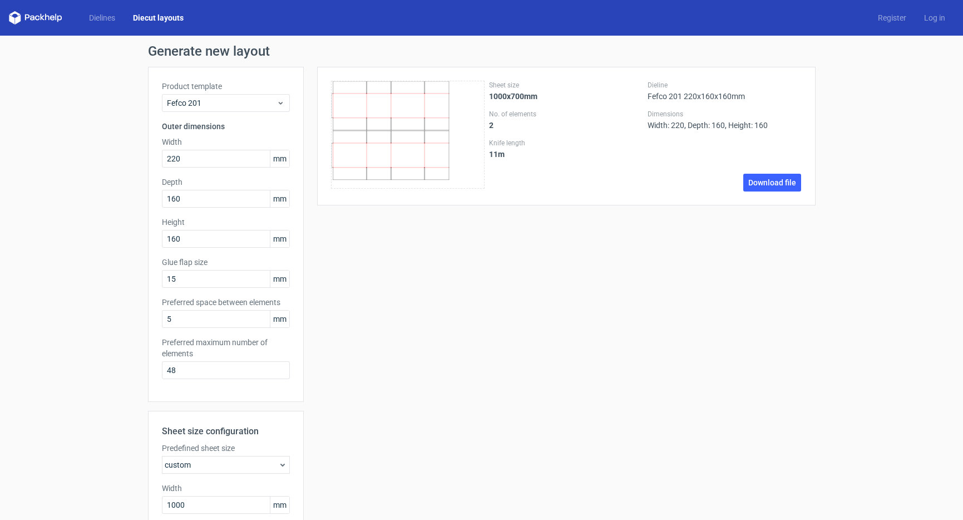
click at [495, 230] on div "Sheet size 1000x700mm No. of elements 2 Knife length 11 m Dieline Fefco 201 220…" at bounding box center [560, 389] width 512 height 644
